Goal: Obtain resource: Download file/media

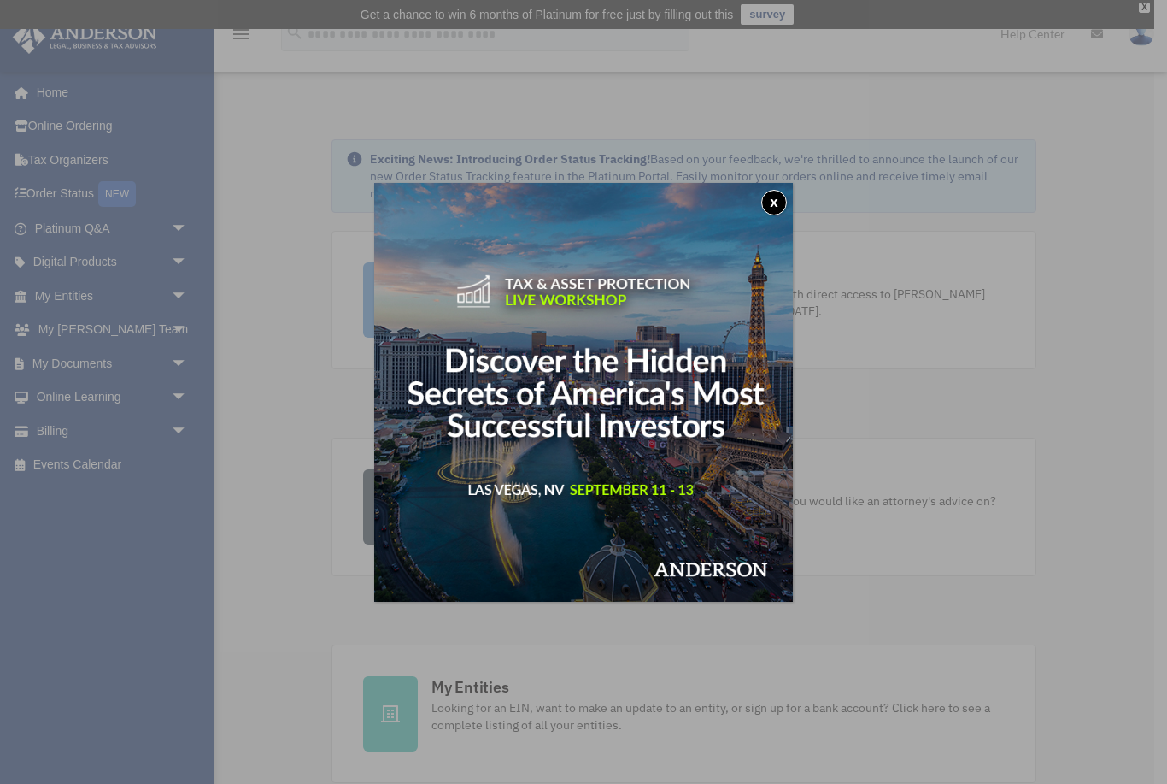
click at [769, 206] on button "x" at bounding box center [774, 203] width 26 height 26
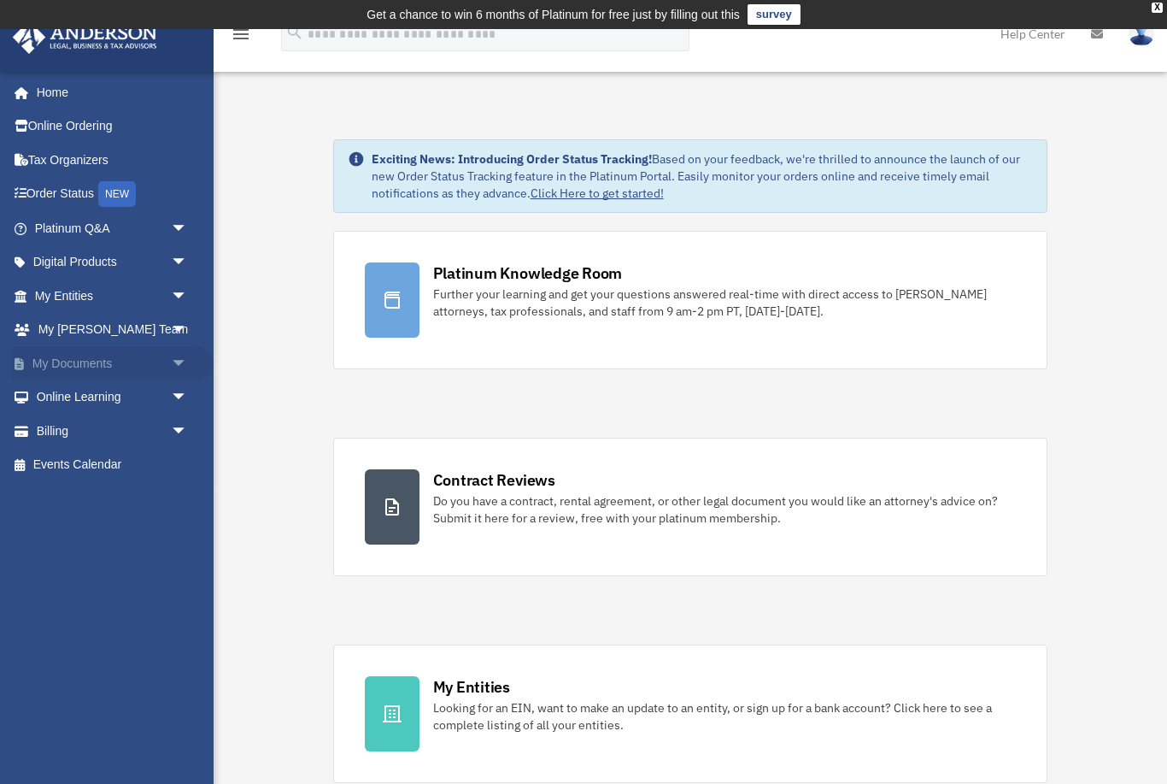
click at [171, 356] on span "arrow_drop_down" at bounding box center [188, 363] width 34 height 35
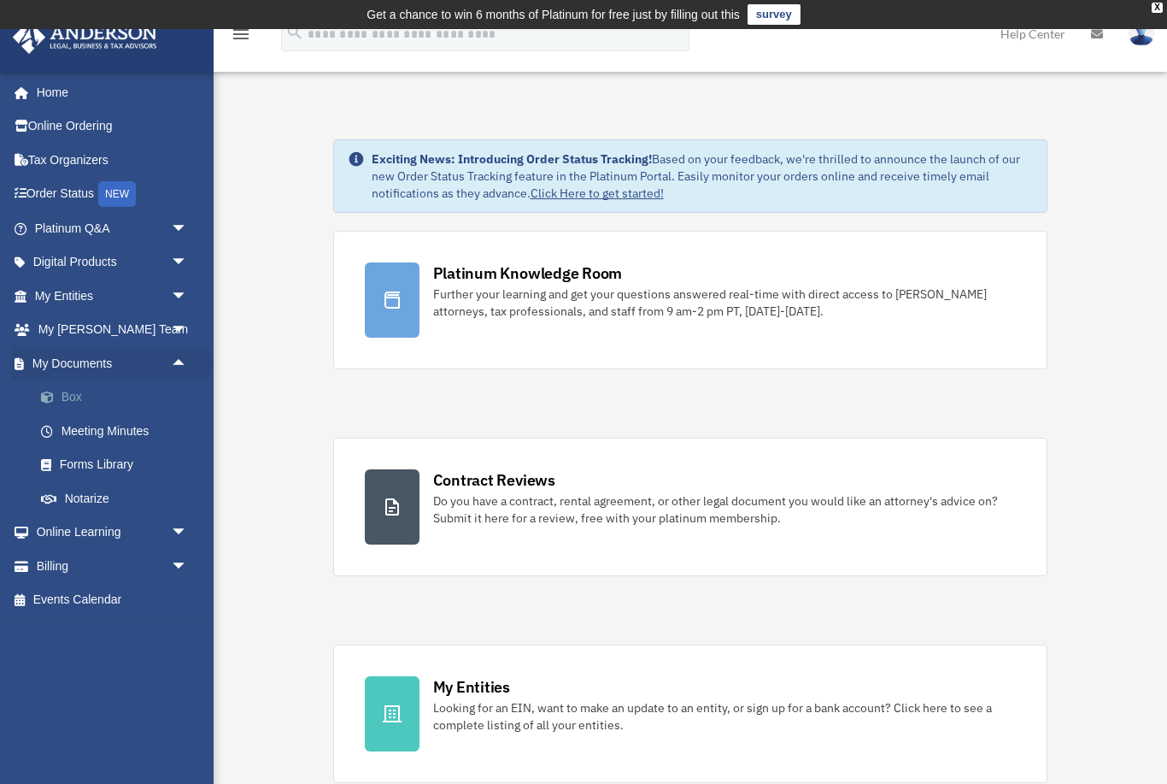
click at [93, 398] on link "Box" at bounding box center [119, 397] width 190 height 34
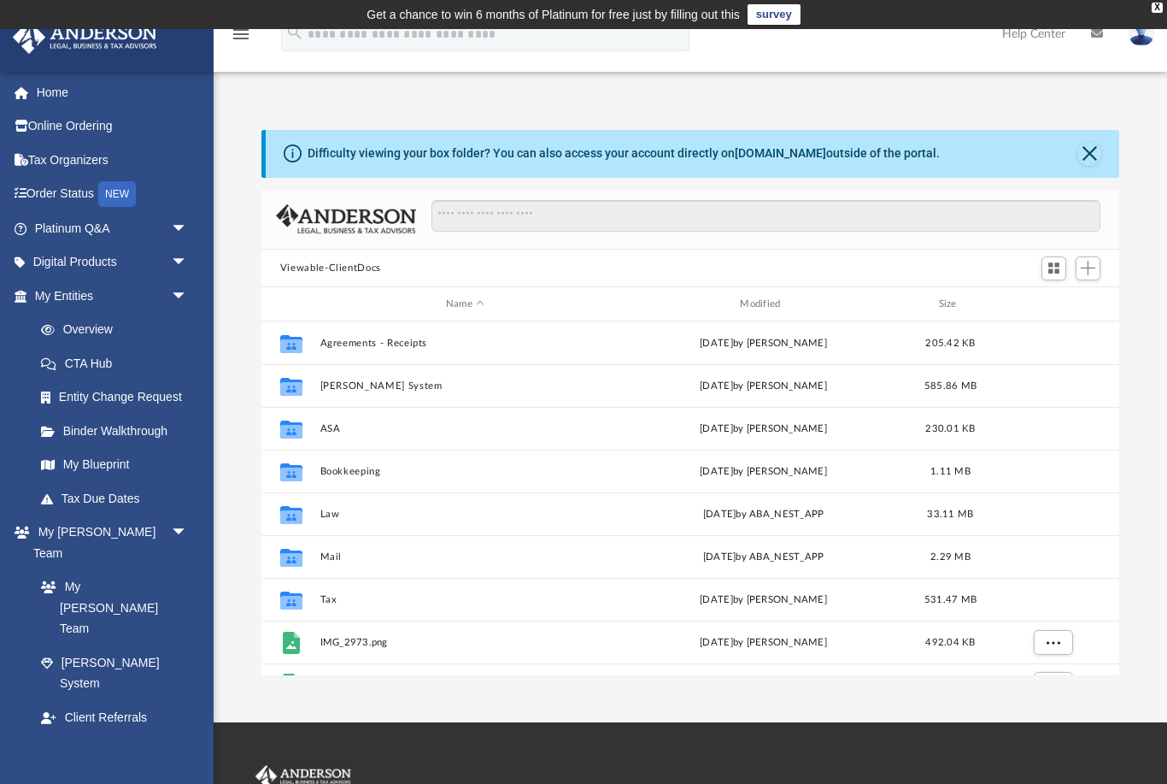
scroll to position [389, 859]
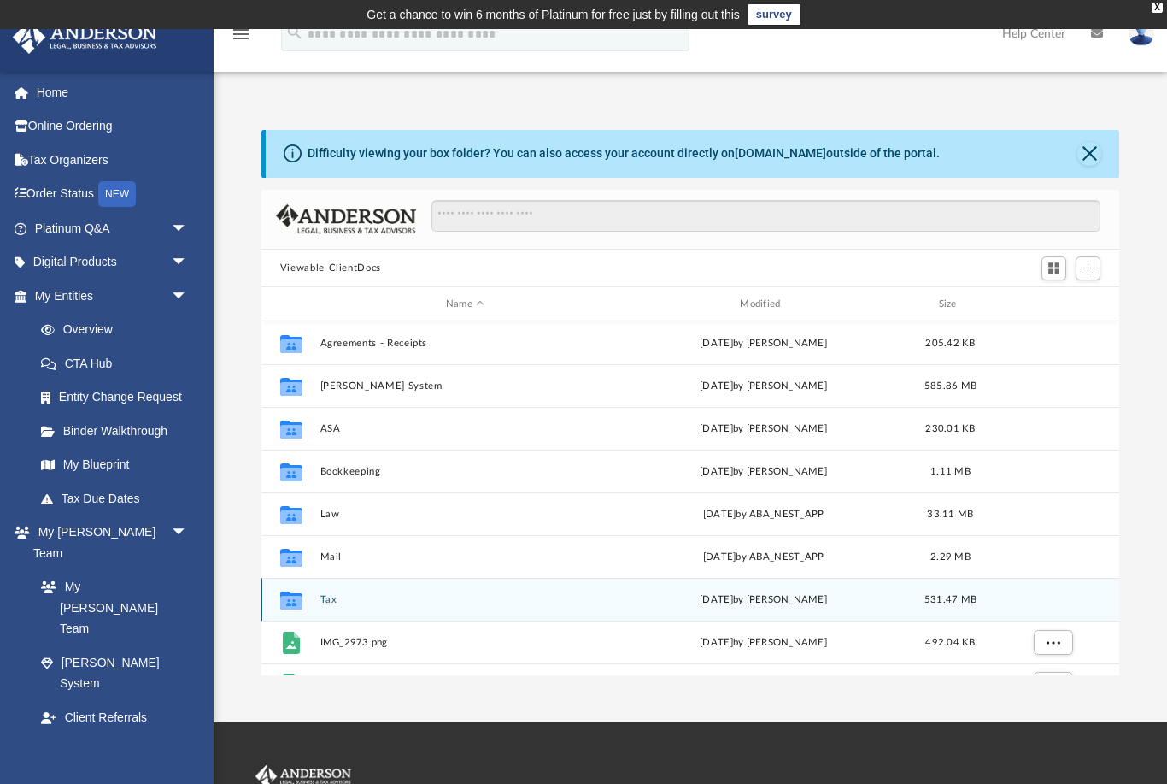
click at [325, 603] on button "Tax" at bounding box center [465, 599] width 291 height 11
click at [336, 602] on button "PERM" at bounding box center [465, 599] width 291 height 11
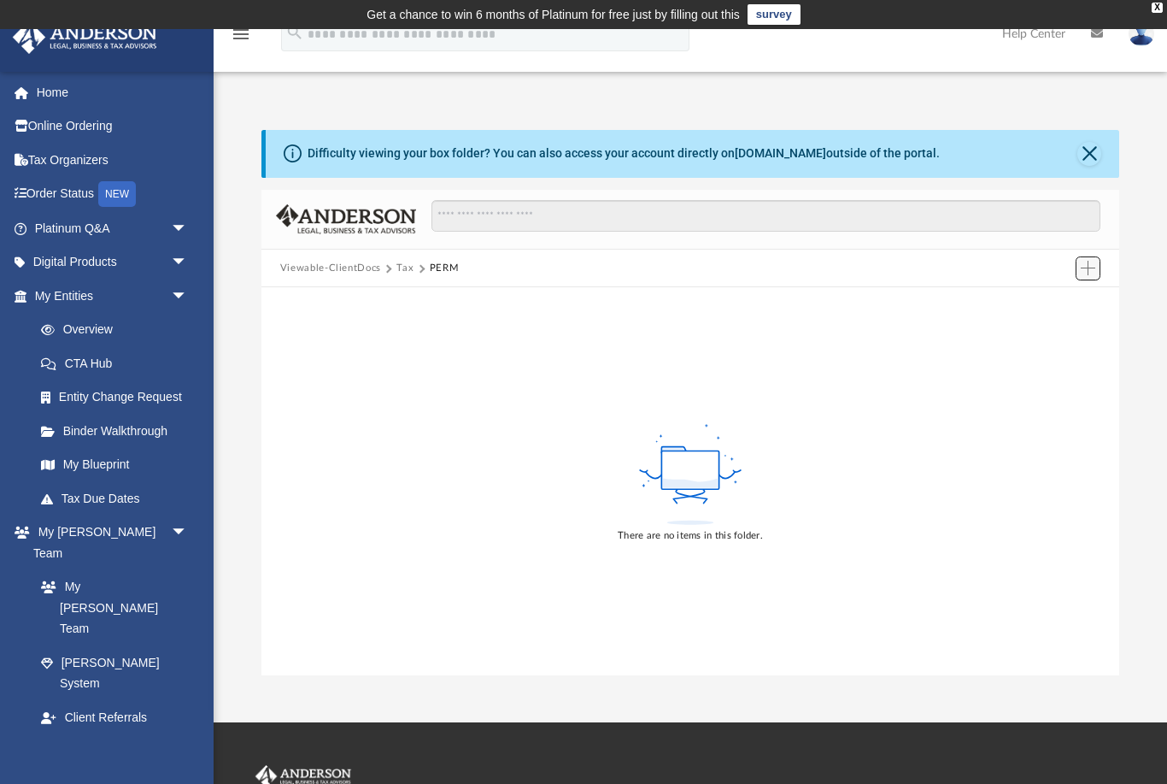
click at [1090, 268] on span "Add" at bounding box center [1088, 268] width 15 height 15
click at [1056, 303] on li "Upload" at bounding box center [1064, 302] width 55 height 18
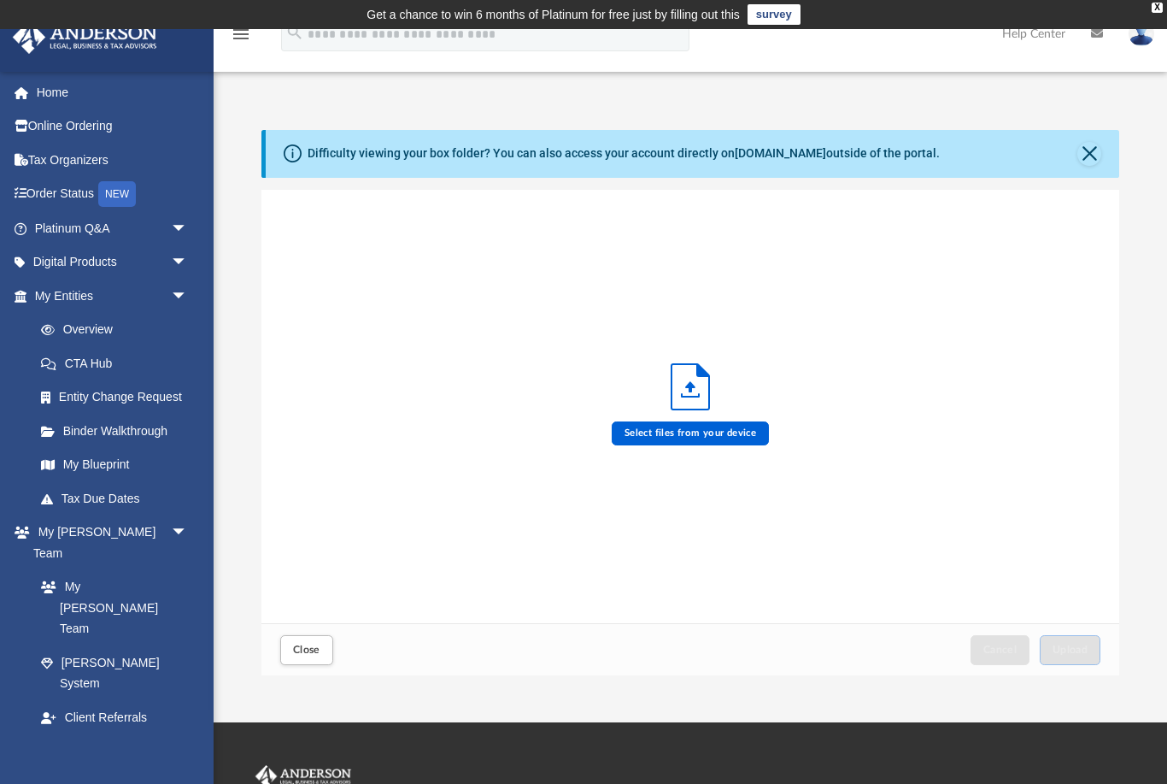
scroll to position [433, 859]
click at [703, 427] on label "Select files from your device" at bounding box center [691, 433] width 158 height 24
click at [0, 0] on input "Select files from your device" at bounding box center [0, 0] width 0 height 0
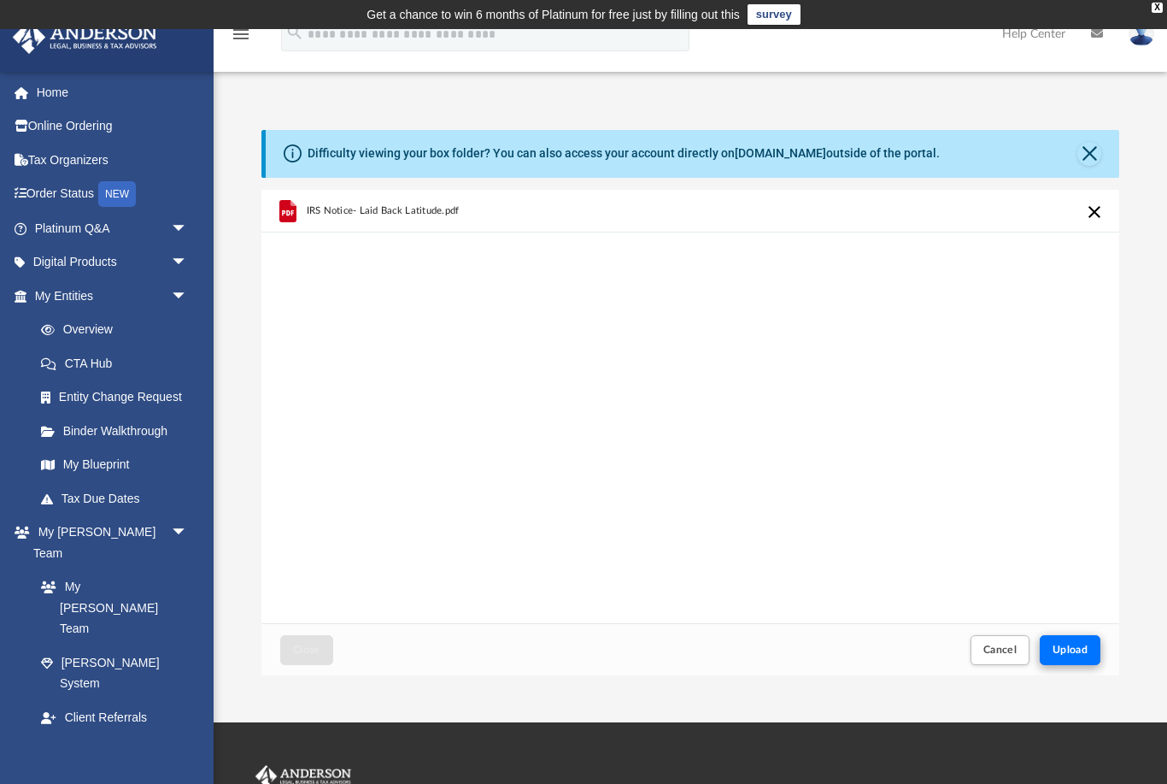
click at [1079, 644] on span "Upload" at bounding box center [1071, 649] width 36 height 10
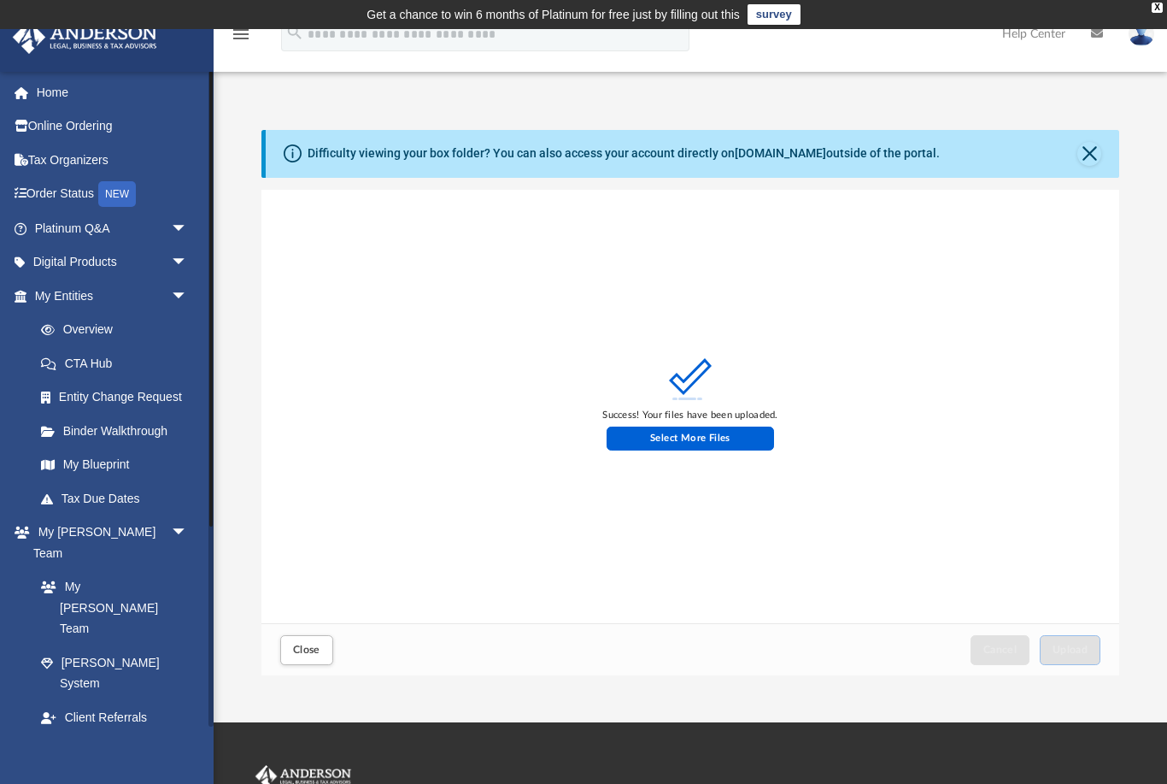
click at [91, 767] on link "Box" at bounding box center [119, 784] width 190 height 34
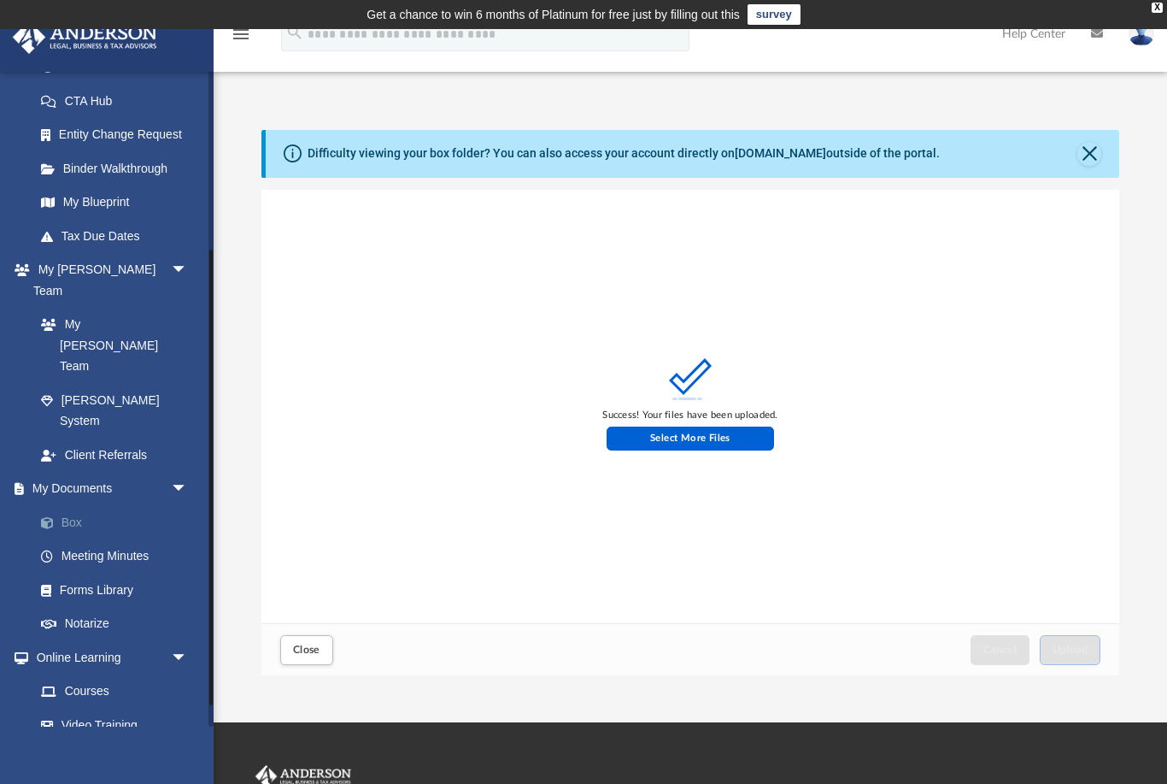
scroll to position [254, 0]
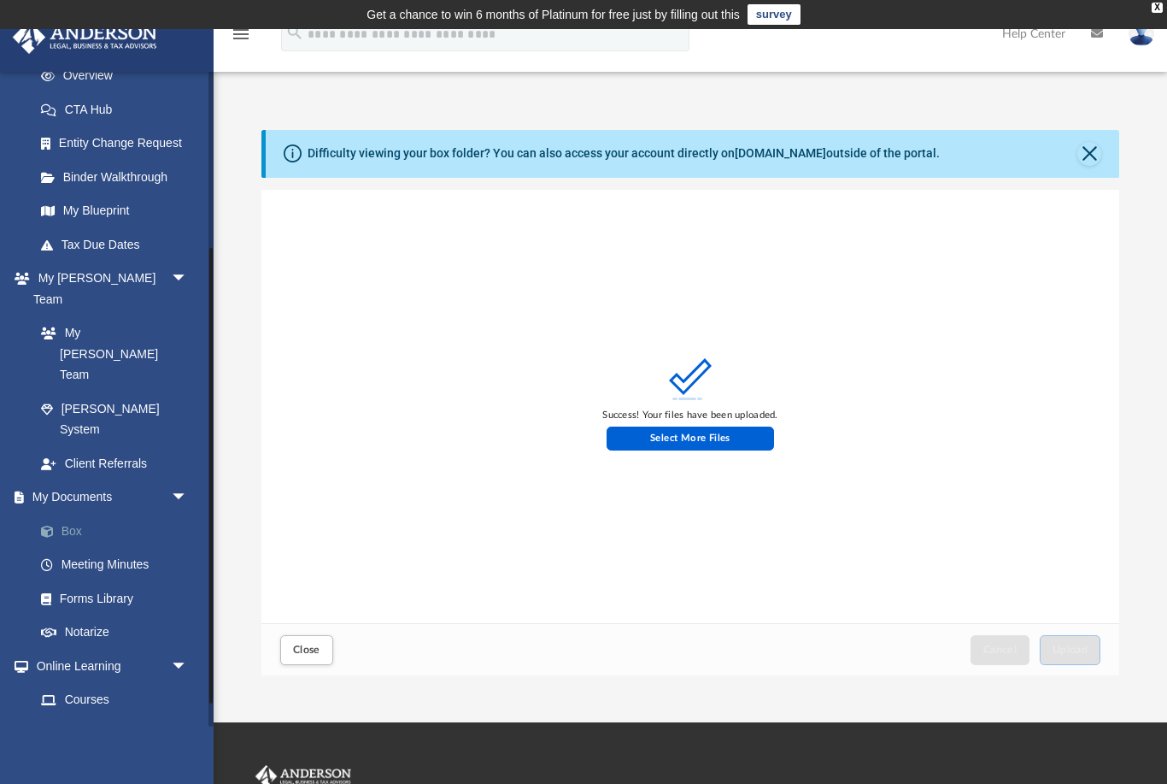
click at [62, 514] on link "Box" at bounding box center [119, 531] width 190 height 34
click at [83, 514] on link "Box" at bounding box center [119, 531] width 190 height 34
click at [323, 656] on button "Close" at bounding box center [306, 650] width 53 height 30
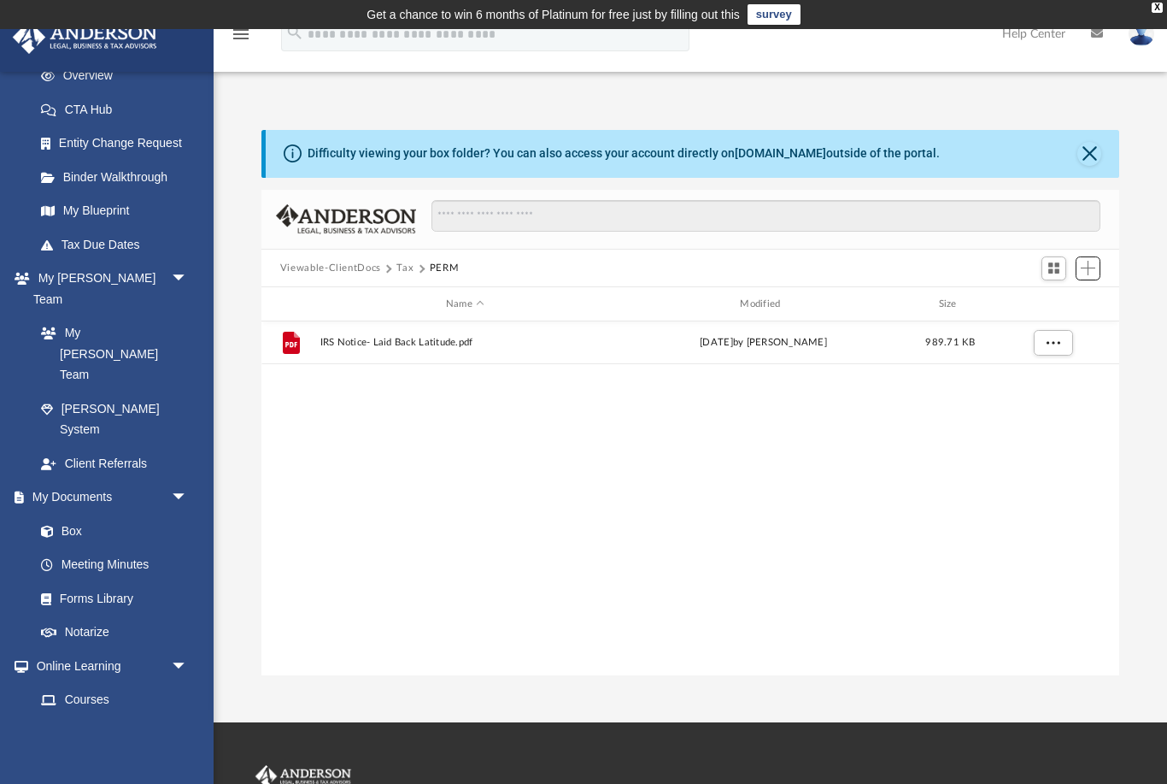
scroll to position [389, 859]
click at [68, 514] on link "Box" at bounding box center [119, 531] width 190 height 34
click at [321, 273] on button "Viewable-ClientDocs" at bounding box center [330, 268] width 101 height 15
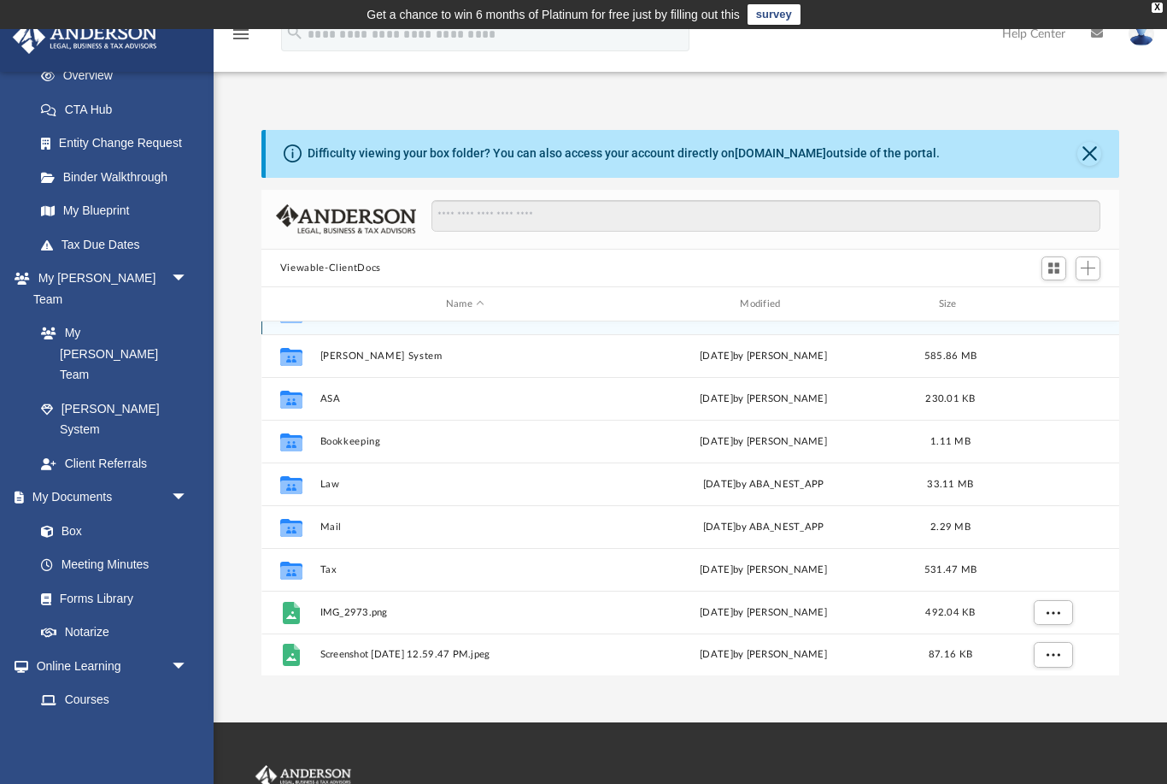
scroll to position [30, 0]
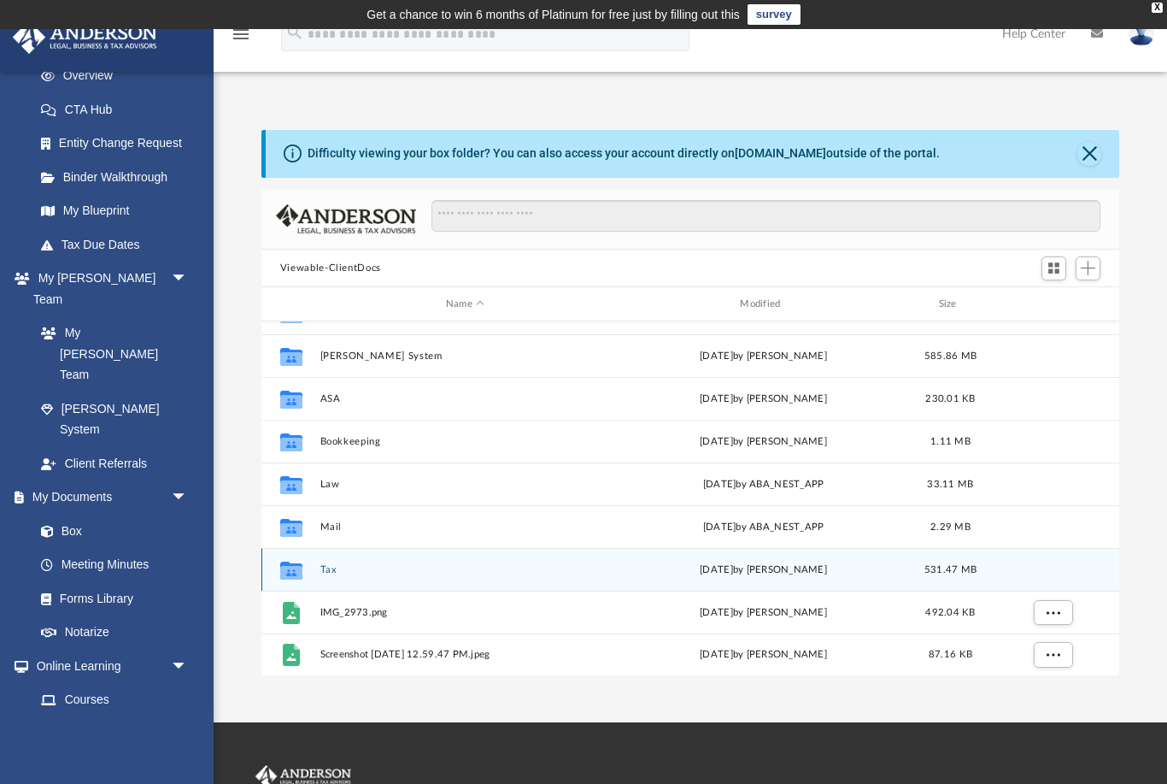
click at [326, 566] on button "Tax" at bounding box center [465, 569] width 291 height 11
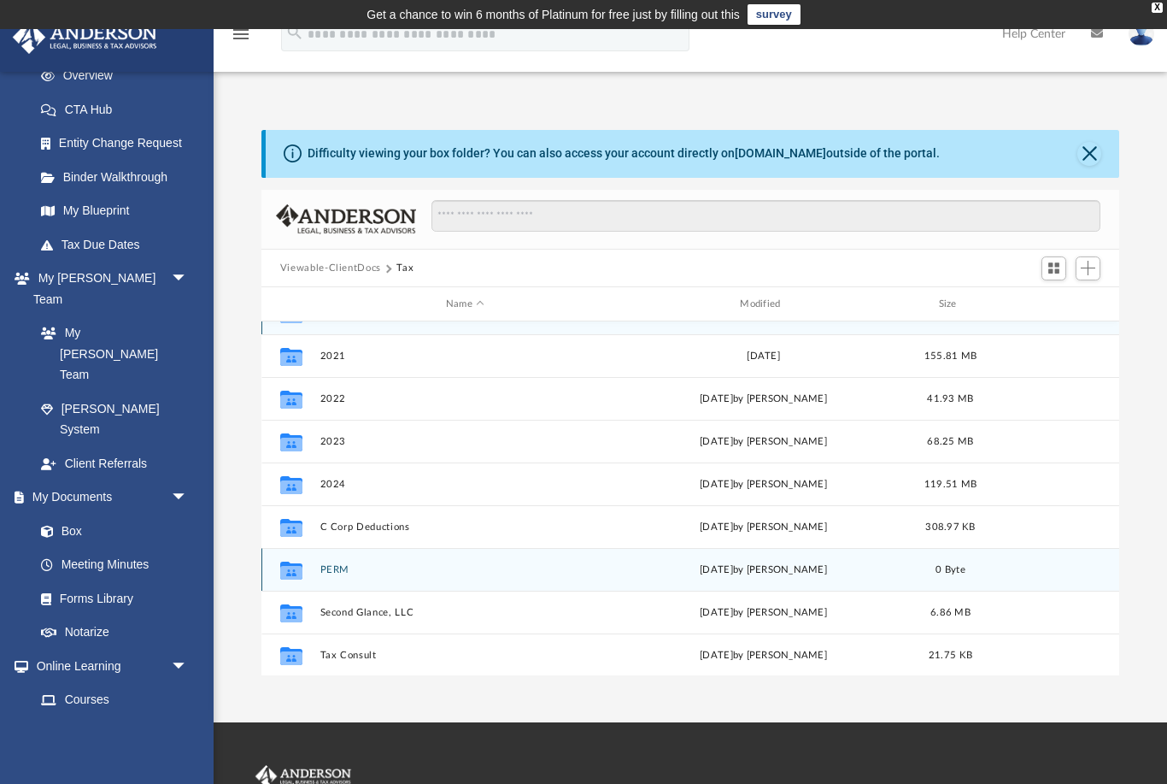
scroll to position [0, 0]
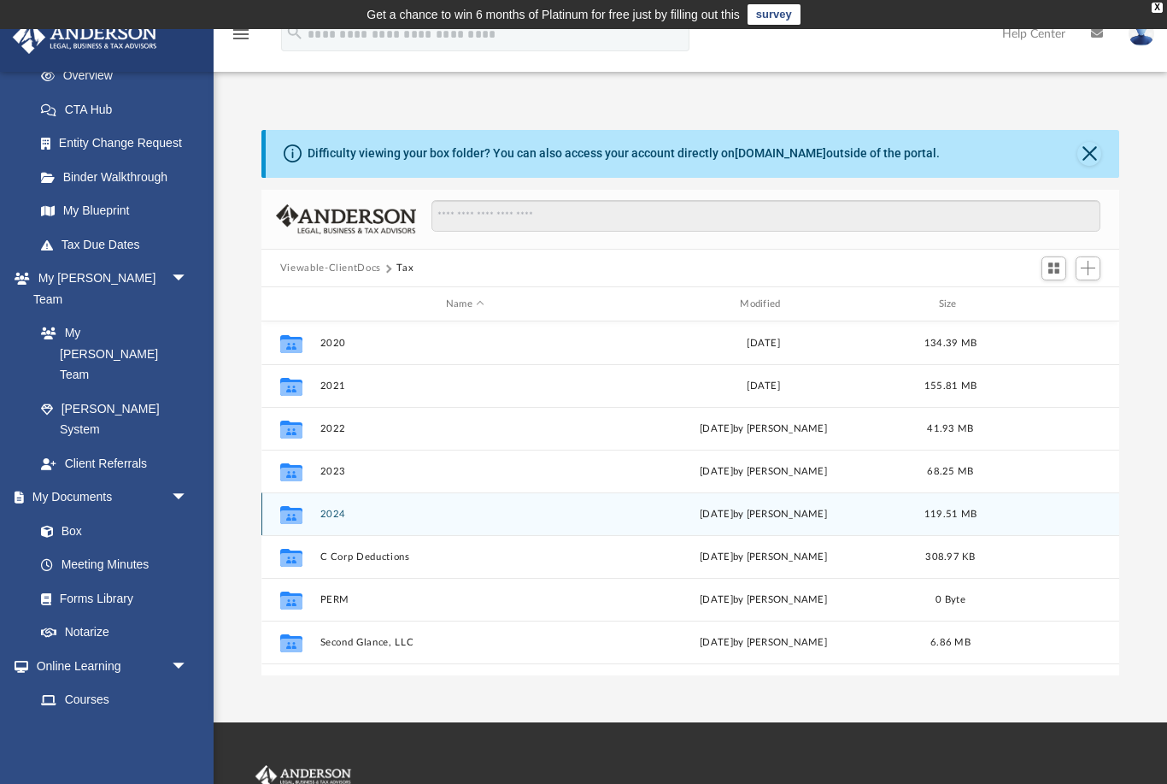
click at [335, 509] on button "2024" at bounding box center [465, 514] width 291 height 11
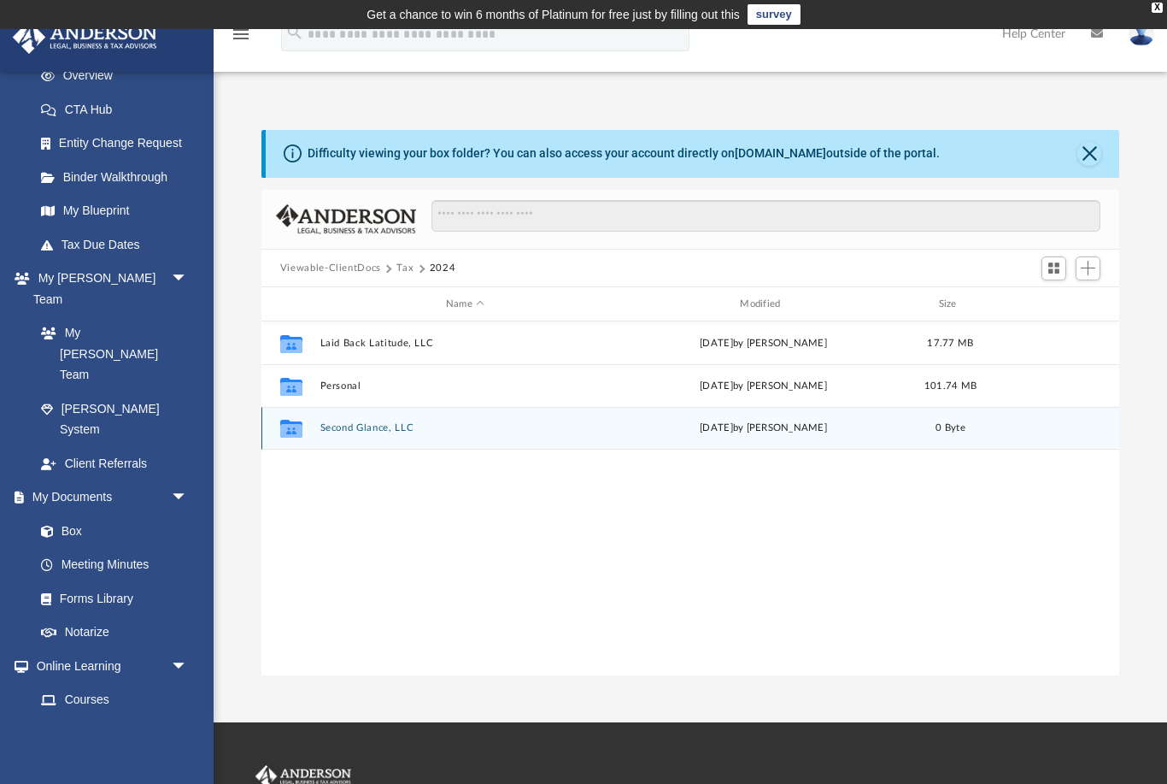
click at [381, 427] on button "Second Glance, LLC" at bounding box center [465, 428] width 291 height 11
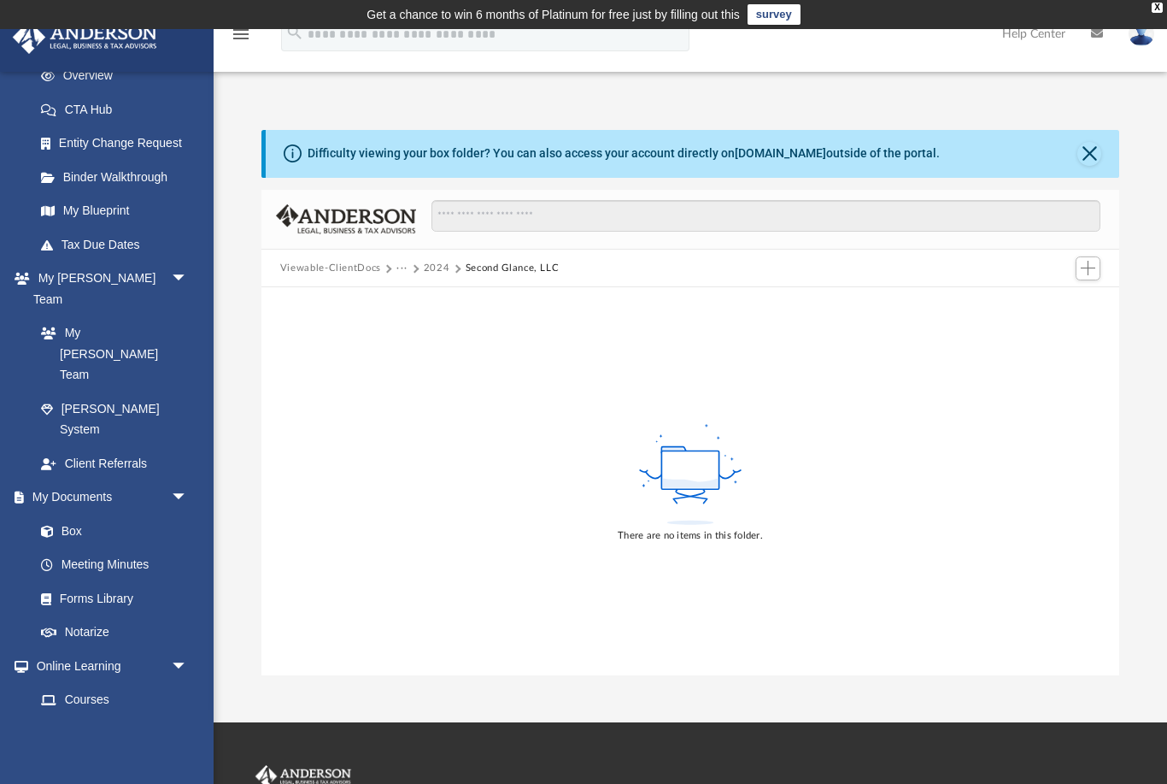
click at [485, 250] on div "Viewable-ClientDocs ··· 2024 Second Glance, LLC" at bounding box center [691, 269] width 858 height 38
click at [492, 266] on button "Second Glance, LLC" at bounding box center [513, 268] width 94 height 15
click at [312, 264] on button "Viewable-ClientDocs" at bounding box center [330, 268] width 101 height 15
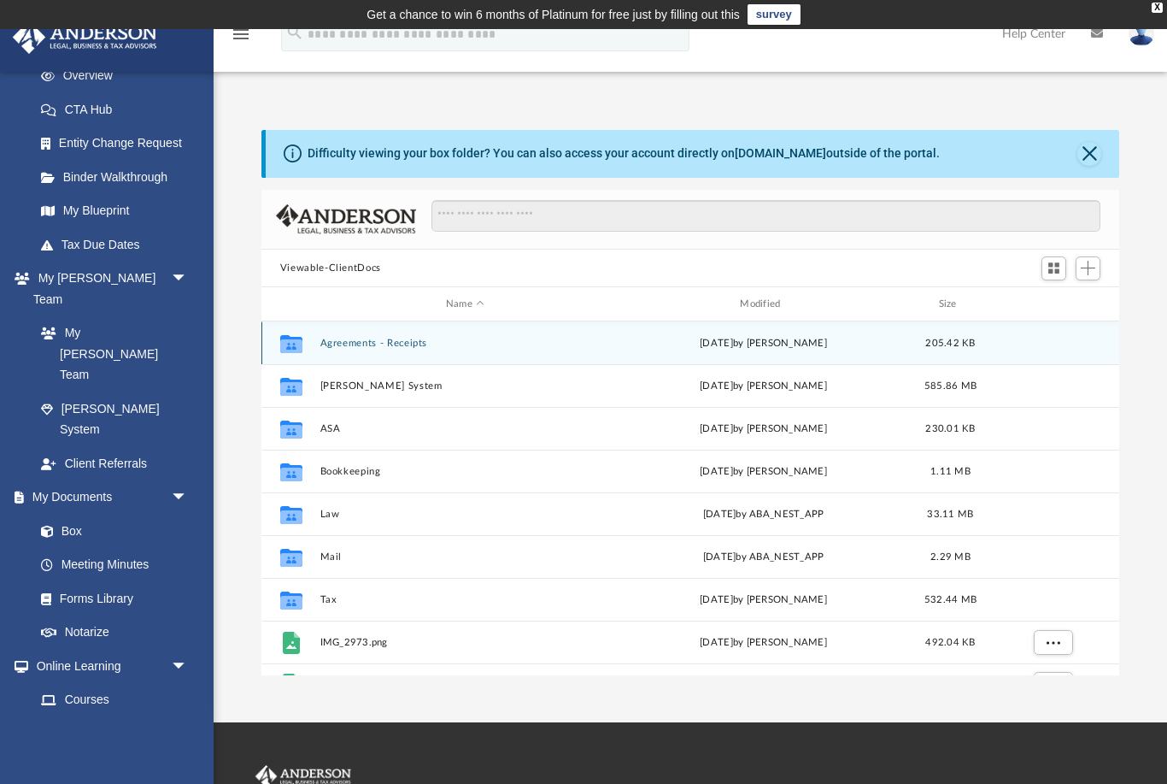
click at [341, 339] on button "Agreements - Receipts" at bounding box center [465, 343] width 291 height 11
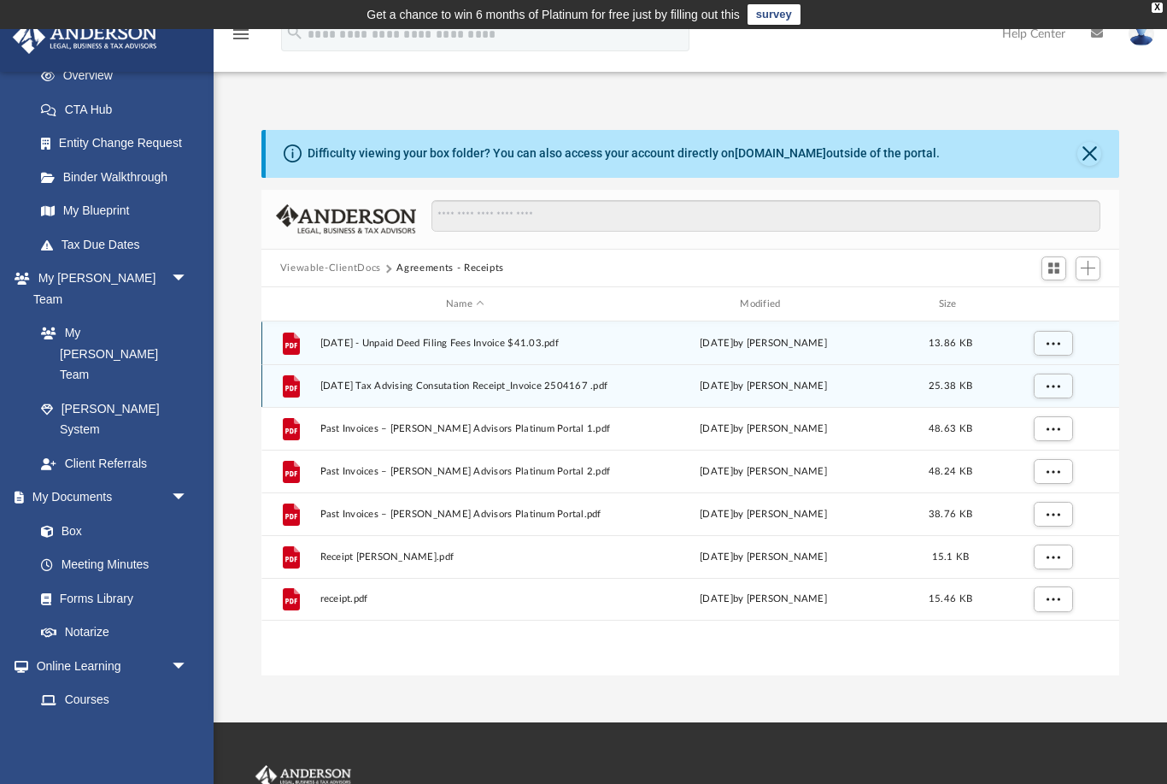
click at [406, 380] on span "[DATE] Tax Advising Consutation Receipt_Invoice 2504167 .pdf" at bounding box center [465, 385] width 291 height 11
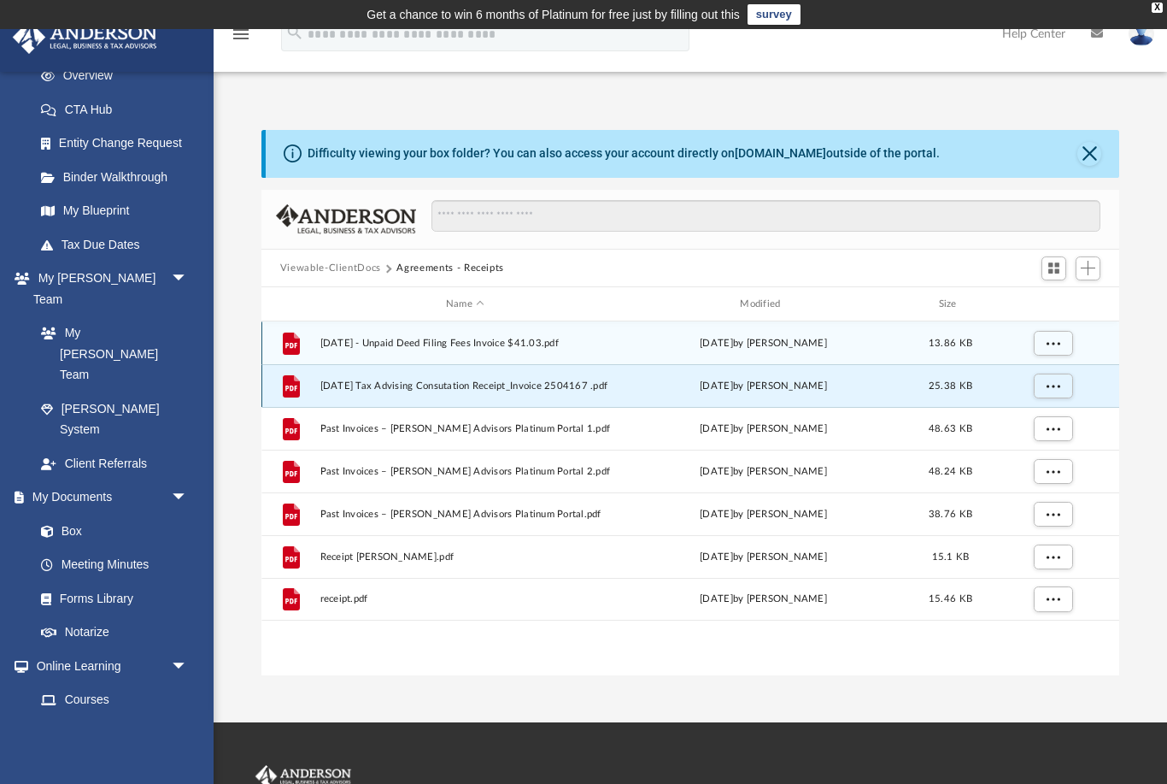
click at [326, 387] on span "[DATE] Tax Advising Consutation Receipt_Invoice 2504167 .pdf" at bounding box center [465, 385] width 291 height 11
click at [1055, 386] on span "More options" at bounding box center [1053, 385] width 14 height 9
click at [1040, 413] on li "Preview" at bounding box center [1038, 420] width 50 height 18
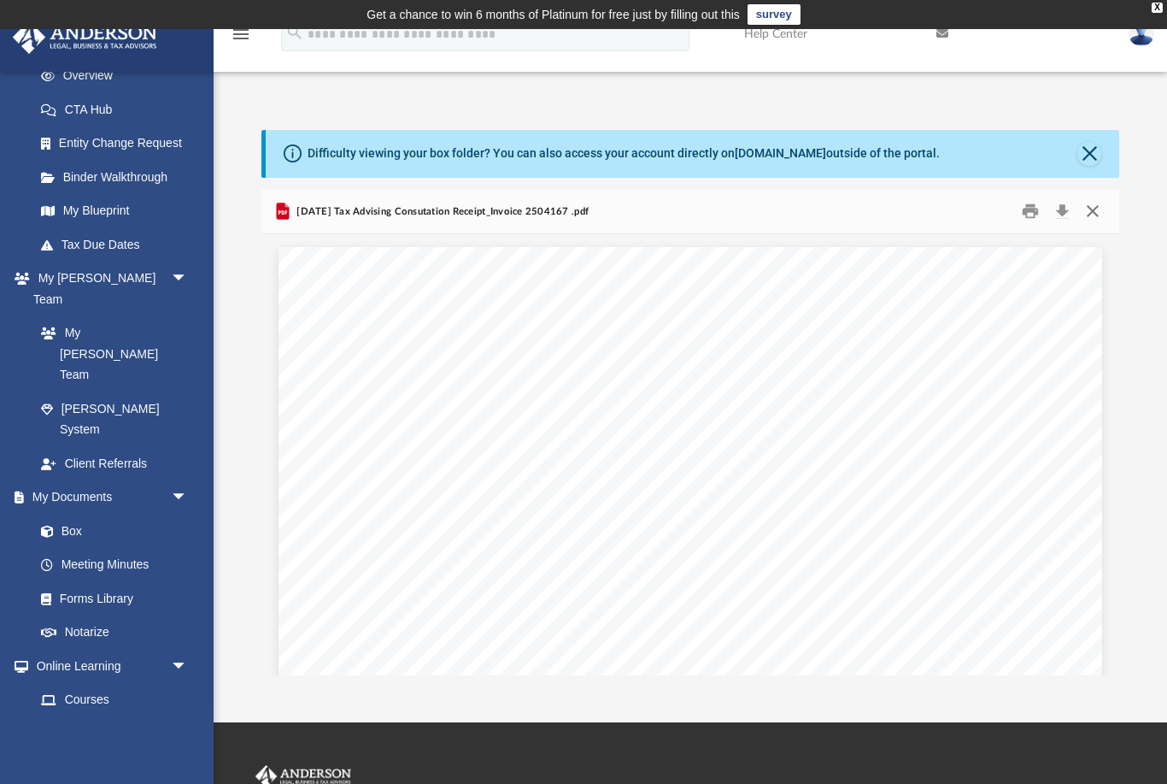
click at [1083, 218] on button "Close" at bounding box center [1093, 211] width 31 height 26
